Goal: Transaction & Acquisition: Purchase product/service

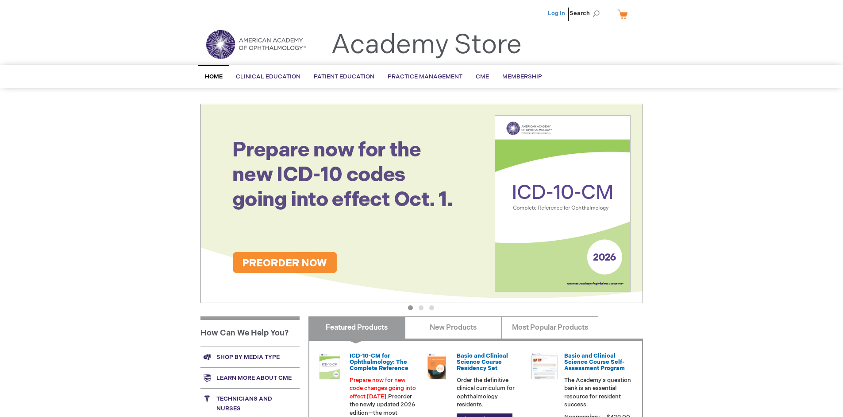
click at [557, 13] on link "Log In" at bounding box center [556, 13] width 17 height 7
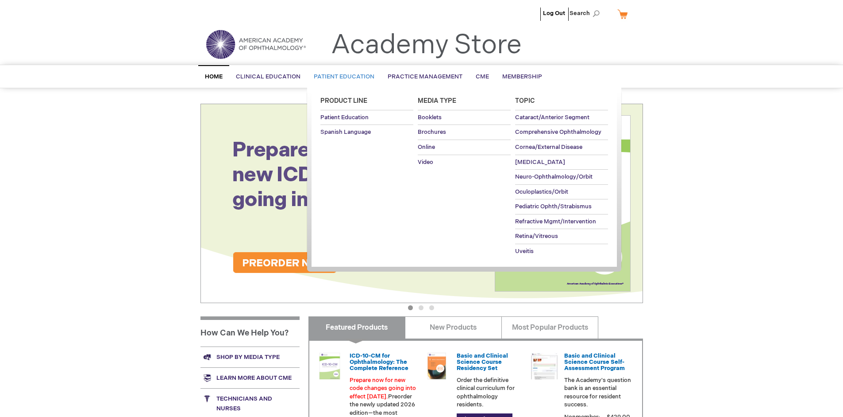
click at [342, 77] on span "Patient Education" at bounding box center [344, 76] width 61 height 7
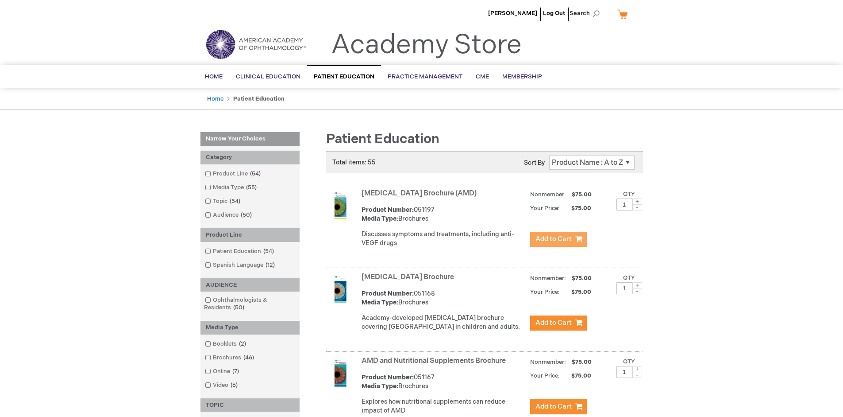
click at [558, 239] on span "Add to Cart" at bounding box center [554, 239] width 36 height 8
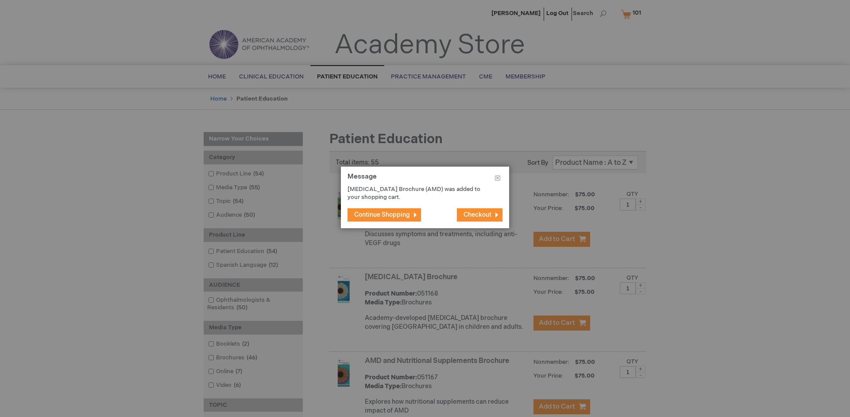
click at [382, 214] on span "Continue Shopping" at bounding box center [382, 215] width 56 height 8
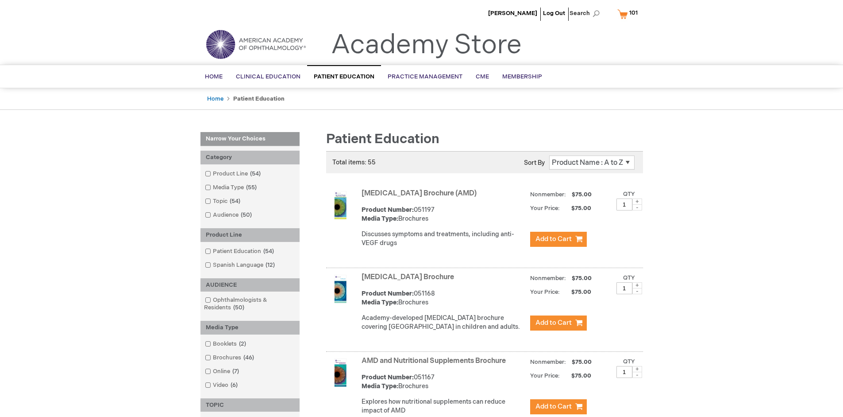
click at [436, 365] on link "AMD and Nutritional Supplements Brochure" at bounding box center [434, 360] width 144 height 8
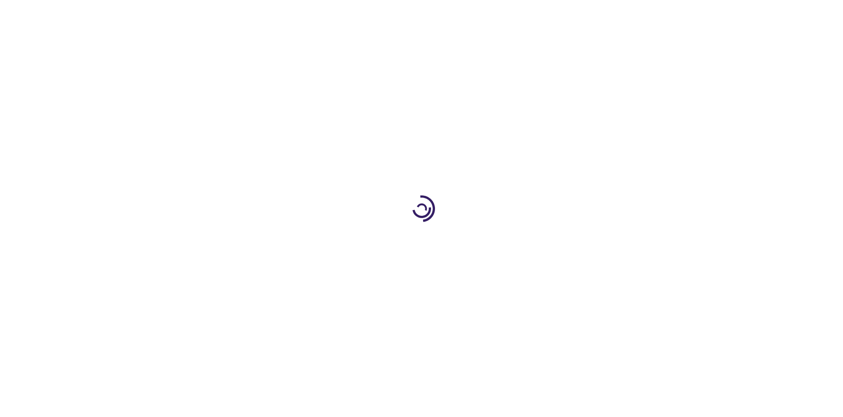
type input "1"
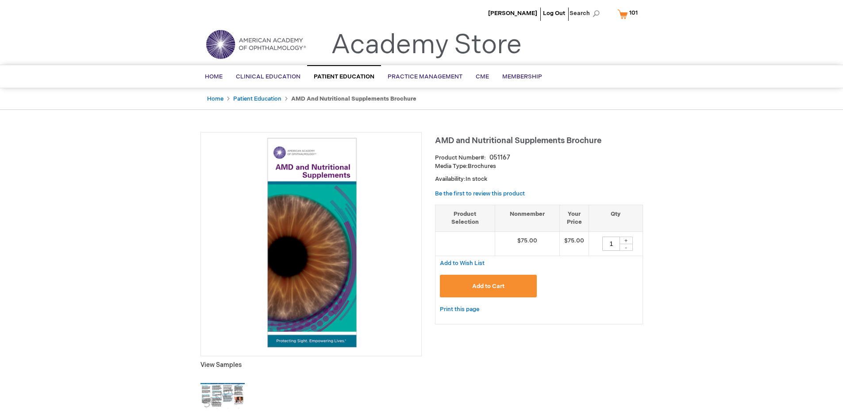
click at [488, 286] on span "Add to Cart" at bounding box center [488, 285] width 32 height 7
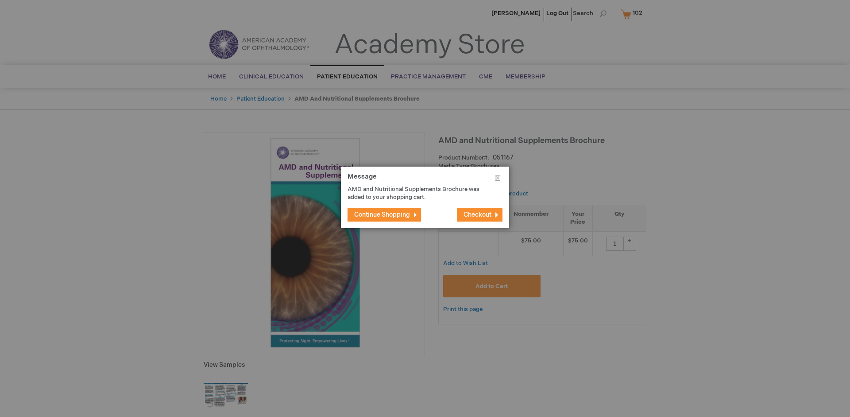
click at [382, 214] on span "Continue Shopping" at bounding box center [382, 215] width 56 height 8
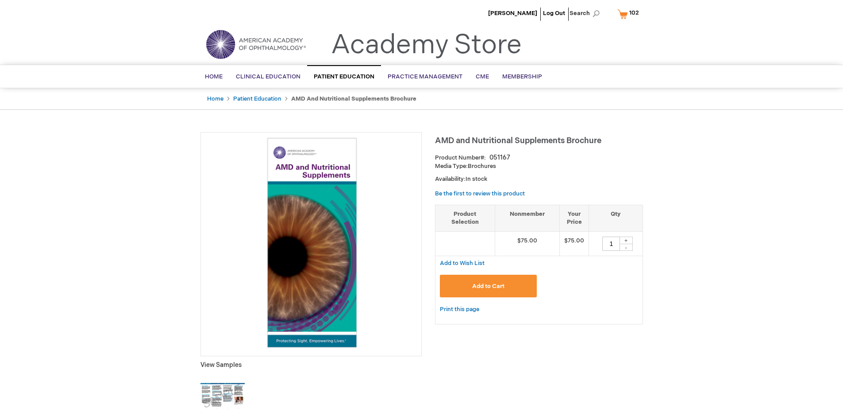
click at [630, 14] on span "102" at bounding box center [635, 12] width 10 height 7
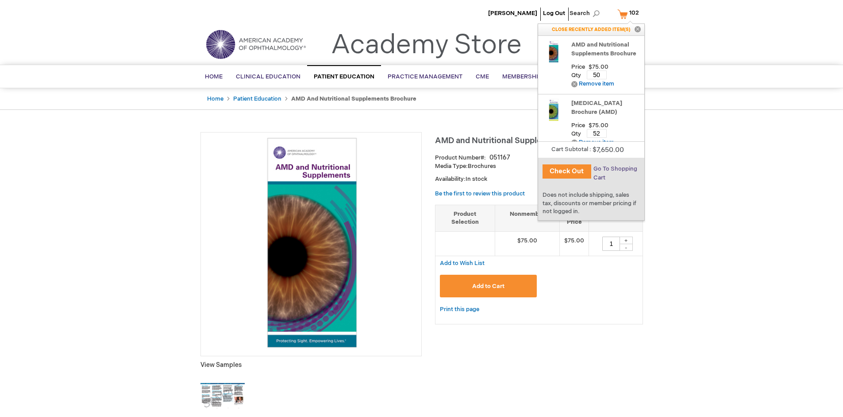
click at [614, 169] on span "Go To Shopping Cart" at bounding box center [616, 173] width 44 height 16
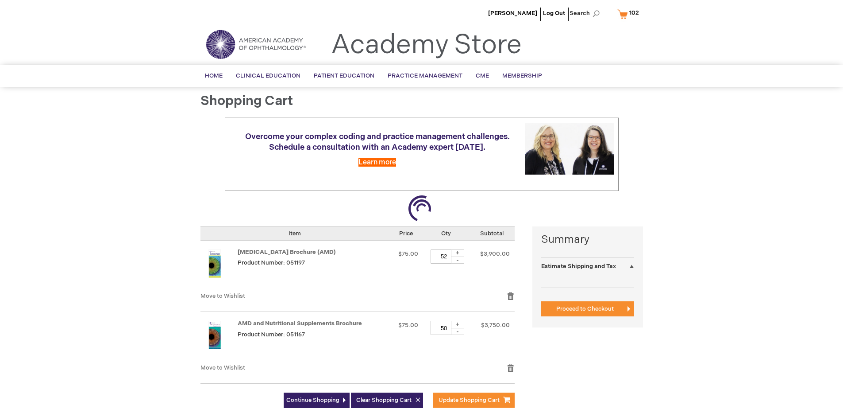
select select "US"
select select "41"
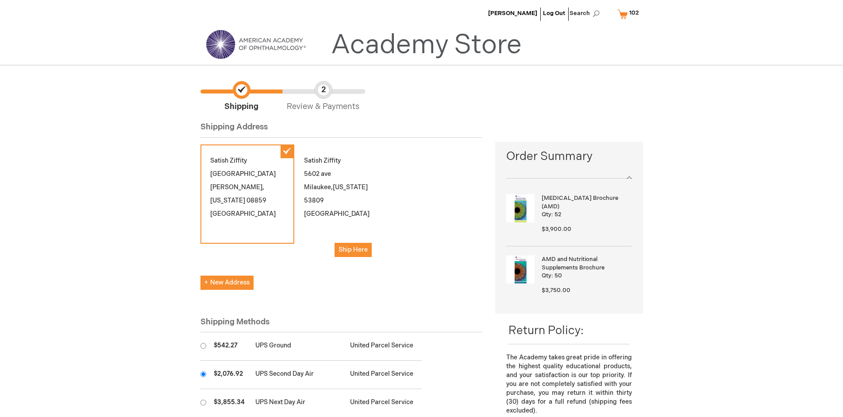
click at [203, 374] on input "radio" at bounding box center [204, 374] width 6 height 6
